Goal: Task Accomplishment & Management: Complete application form

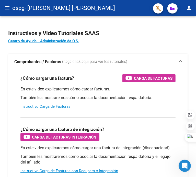
click at [7, 13] on button "menu" at bounding box center [7, 8] width 10 height 10
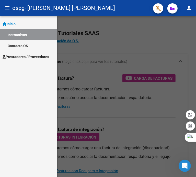
click at [23, 52] on link "Prestadores / Proveedores" at bounding box center [28, 56] width 57 height 11
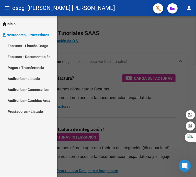
click at [24, 46] on link "Facturas - Listado/Carga" at bounding box center [28, 45] width 57 height 11
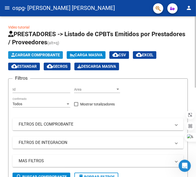
click at [47, 54] on span "Cargar Comprobante" at bounding box center [35, 55] width 48 height 5
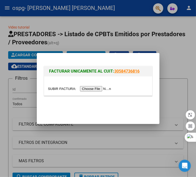
click at [85, 88] on input "file" at bounding box center [80, 88] width 65 height 5
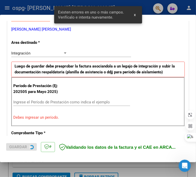
scroll to position [110, 0]
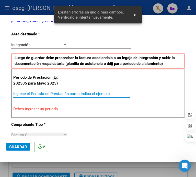
click at [42, 95] on input "Ingrese el Período de Prestación como indica el ejemplo" at bounding box center [40, 94] width 55 height 5
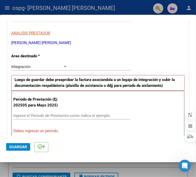
scroll to position [90, 0]
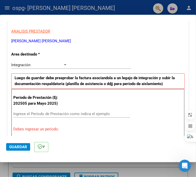
click at [63, 65] on div "Integración" at bounding box center [37, 65] width 52 height 5
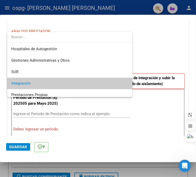
scroll to position [19, 0]
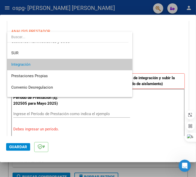
click at [100, 65] on span "Integración" at bounding box center [69, 64] width 117 height 11
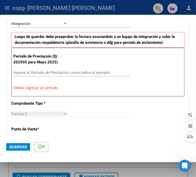
scroll to position [143, 0]
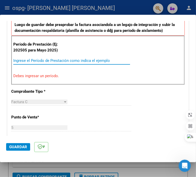
click at [38, 60] on input "Ingrese el Período de Prestación como indica el ejemplo" at bounding box center [40, 60] width 55 height 5
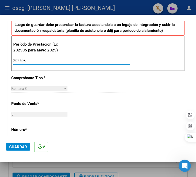
type input "202508"
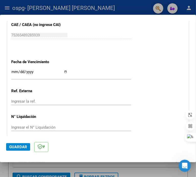
scroll to position [349, 0]
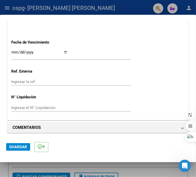
click at [15, 148] on span "Guardar" at bounding box center [18, 147] width 18 height 5
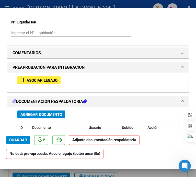
scroll to position [399, 0]
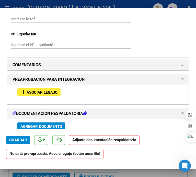
click at [49, 91] on span "Asociar Legajo" at bounding box center [42, 92] width 31 height 5
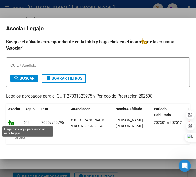
click at [11, 124] on icon at bounding box center [11, 123] width 6 height 6
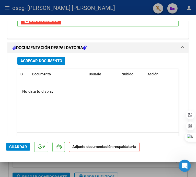
scroll to position [573, 0]
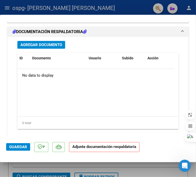
click at [45, 44] on span "Agregar Documento" at bounding box center [41, 45] width 42 height 5
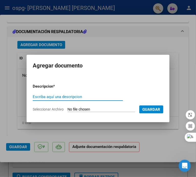
click at [48, 99] on input "Escriba aquí una descripcion" at bounding box center [78, 97] width 90 height 5
click at [116, 110] on input "Seleccionar Archivo" at bounding box center [101, 109] width 68 height 5
type input "C:\fakepath\08 [PERSON_NAME] PSI.pdf"
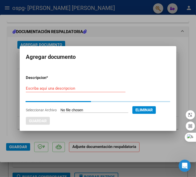
click at [57, 86] on input "Escriba aquí una descripcion" at bounding box center [76, 88] width 100 height 5
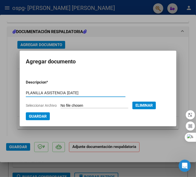
type input "PLANILLA ASISTENCIA [DATE]"
click at [41, 118] on span "Guardar" at bounding box center [38, 116] width 18 height 5
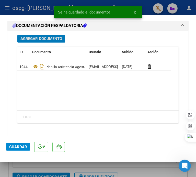
scroll to position [589, 0]
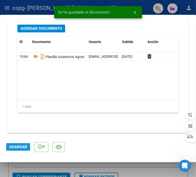
click at [17, 149] on span "Guardar" at bounding box center [18, 147] width 18 height 5
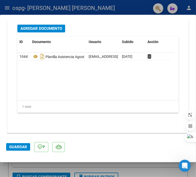
click at [17, 148] on span "Guardar" at bounding box center [18, 147] width 18 height 5
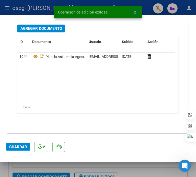
click at [135, 13] on span "x" at bounding box center [135, 12] width 2 height 5
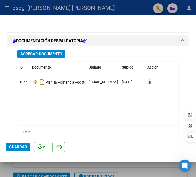
click at [108, 171] on div at bounding box center [98, 88] width 196 height 177
type input "$ 0,00"
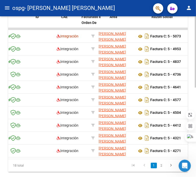
scroll to position [0, 0]
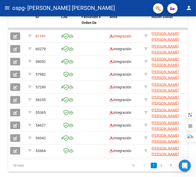
click at [190, 7] on mat-icon "person" at bounding box center [189, 8] width 6 height 6
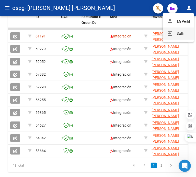
click at [184, 34] on button "exit_to_app Salir" at bounding box center [178, 34] width 31 height 12
